Goal: Information Seeking & Learning: Learn about a topic

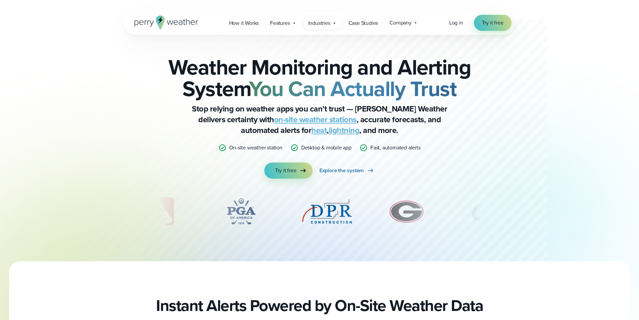
click at [326, 24] on span "Industries" at bounding box center [319, 23] width 22 height 8
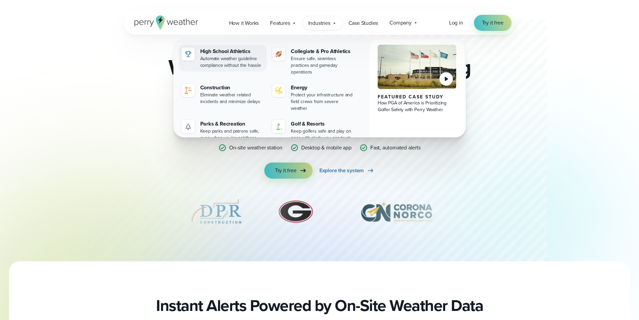
click at [210, 54] on div "High School Athletics" at bounding box center [232, 51] width 64 height 8
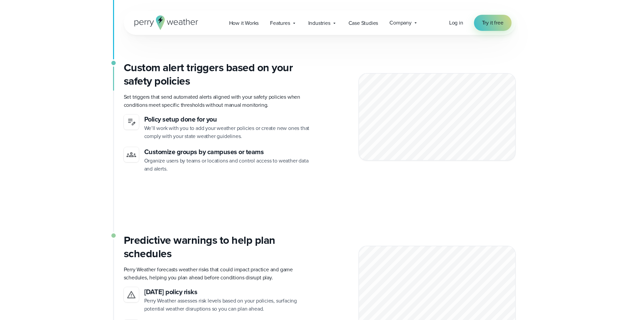
scroll to position [1643, 0]
